Goal: Information Seeking & Learning: Check status

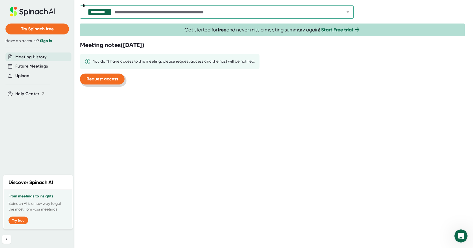
click at [105, 78] on span "Request access" at bounding box center [101, 78] width 31 height 5
